Goal: Information Seeking & Learning: Learn about a topic

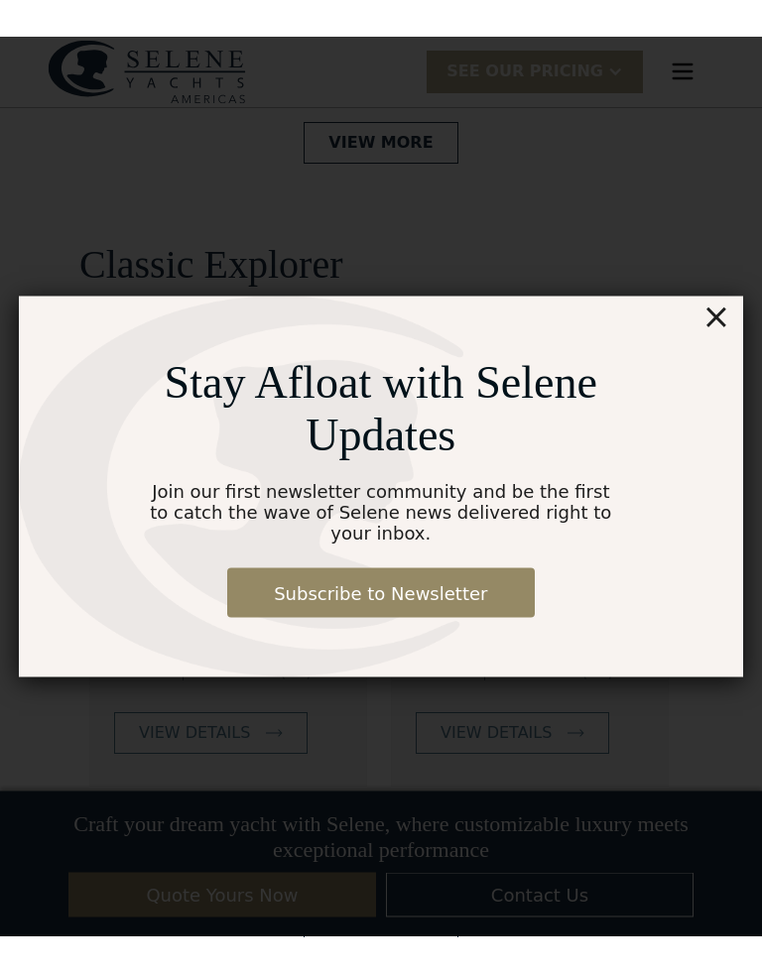
scroll to position [4286, 0]
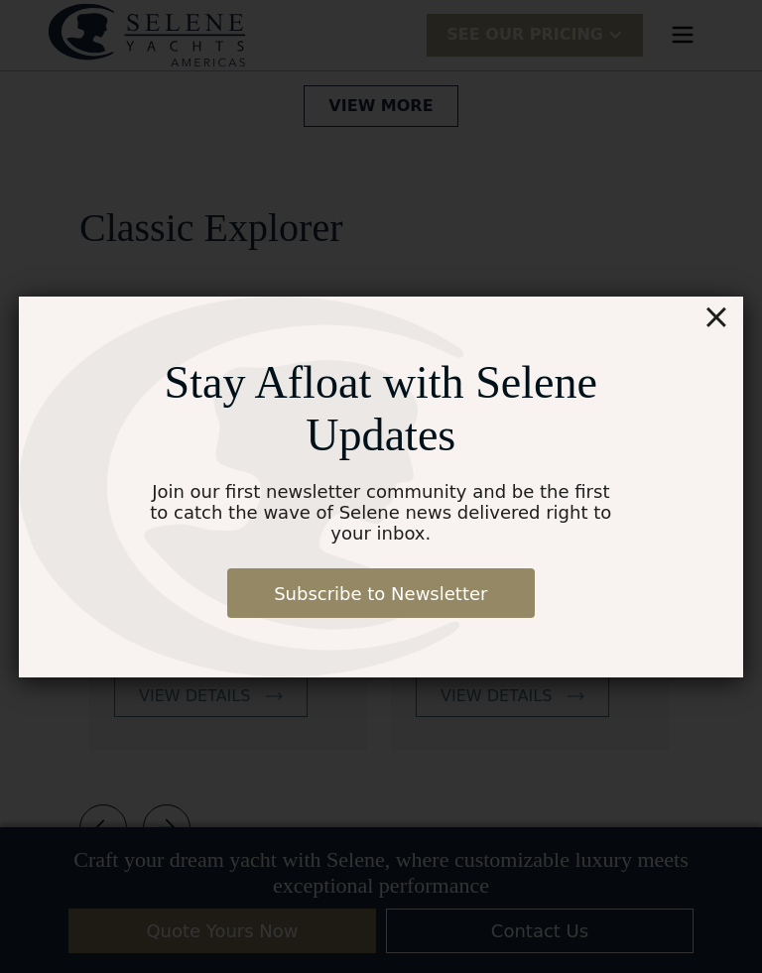
click at [725, 280] on div "Stay Afloat with Selene Updates Join our first newsletter community and be the …" at bounding box center [381, 486] width 762 height 1073
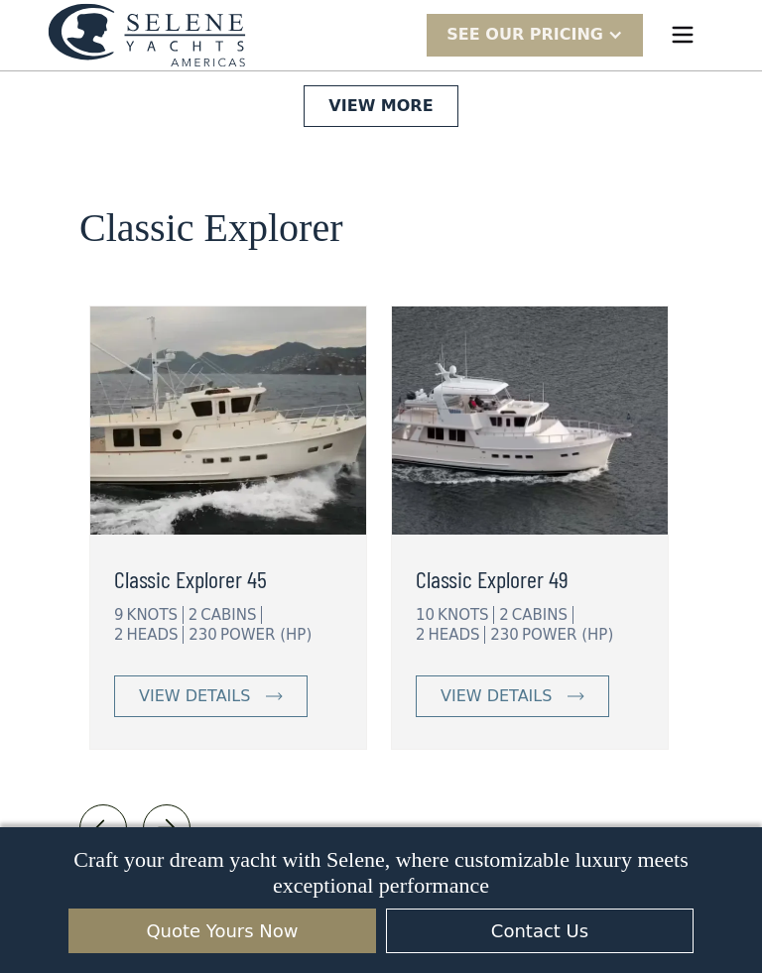
click at [566, 322] on img at bounding box center [530, 421] width 276 height 228
click at [578, 307] on img at bounding box center [530, 421] width 276 height 228
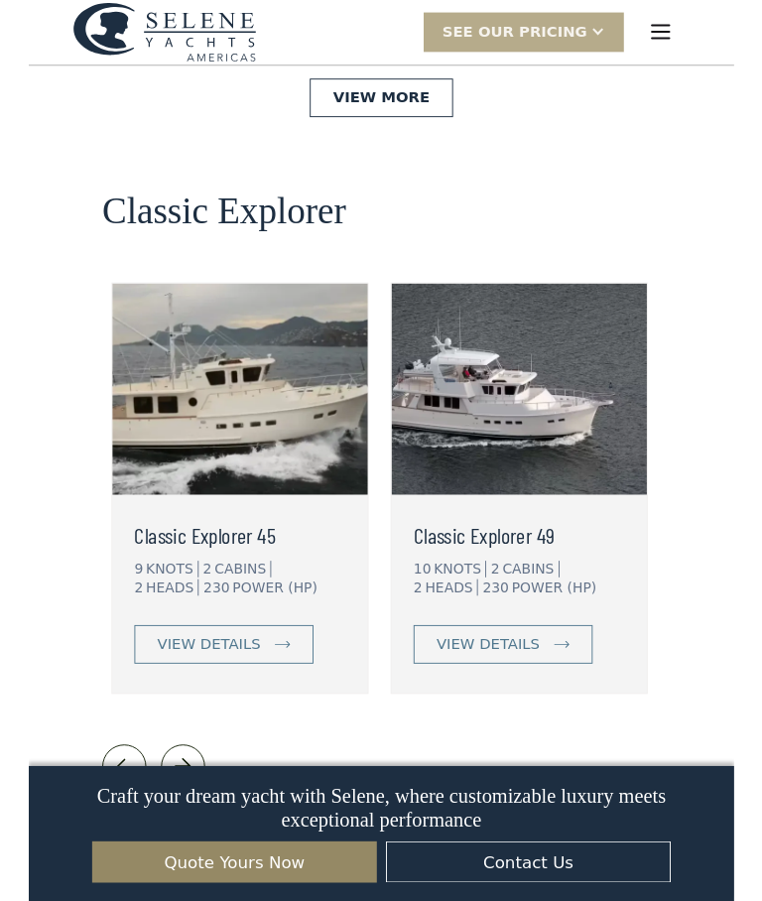
scroll to position [4285, 0]
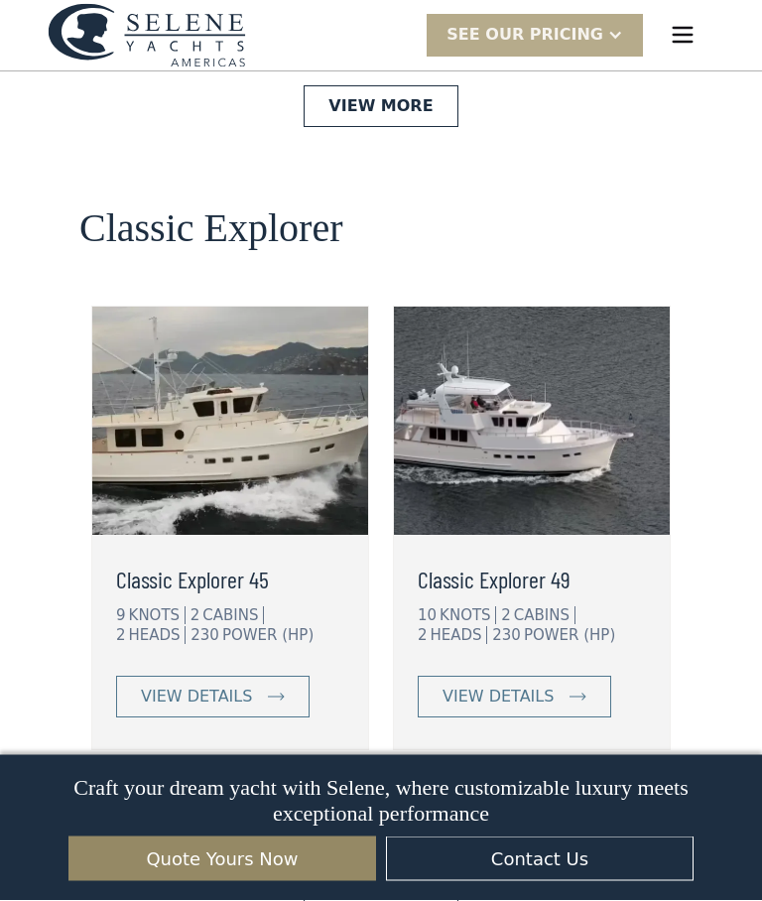
click at [545, 563] on h3 "Classic Explorer 49" at bounding box center [528, 581] width 220 height 36
